Goal: Task Accomplishment & Management: Use online tool/utility

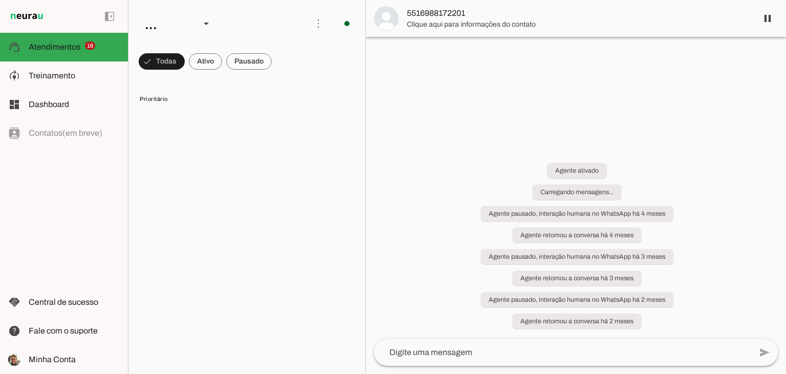
scroll to position [189, 0]
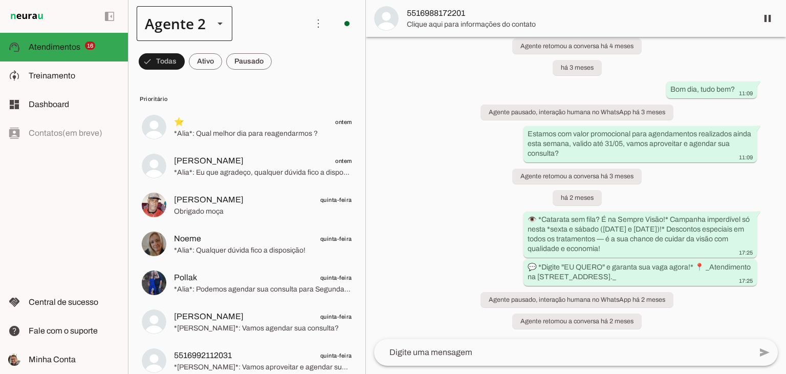
click at [222, 30] on div at bounding box center [220, 23] width 25 height 35
click at [282, 59] on slot at bounding box center [321, 65] width 79 height 12
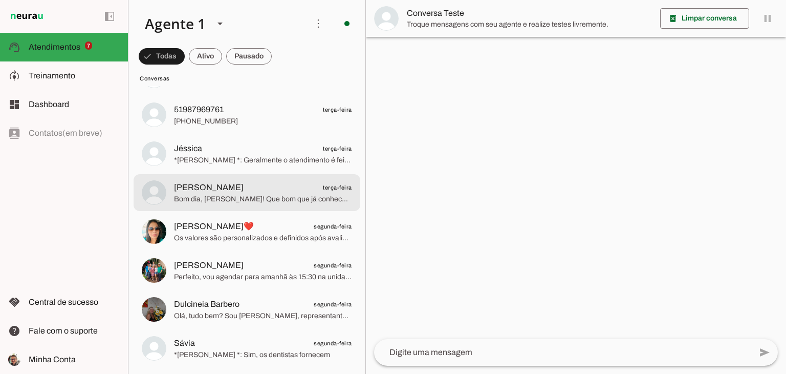
scroll to position [1638, 0]
